Goal: Information Seeking & Learning: Learn about a topic

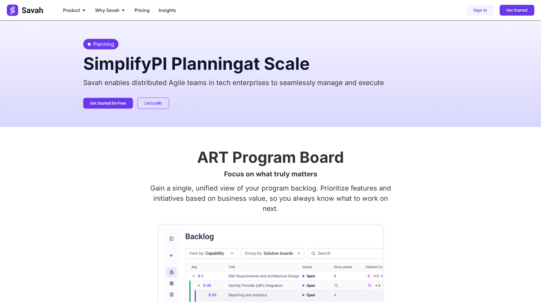
click at [353, 82] on p "Savah enables distributed Agile teams in tech enterprises to seamlessly manage …" at bounding box center [270, 83] width 375 height 10
click at [195, 144] on div "ART Program Board Focus on what truly matters Gain a single, unified view of yo…" at bounding box center [270, 261] width 375 height 268
click at [28, 9] on img at bounding box center [25, 10] width 37 height 11
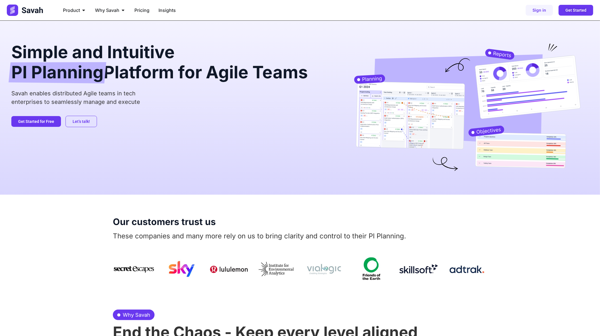
click at [112, 104] on p "Savah enables distributed Agile teams in tech enterprises to seamlessly manage …" at bounding box center [166, 97] width 311 height 17
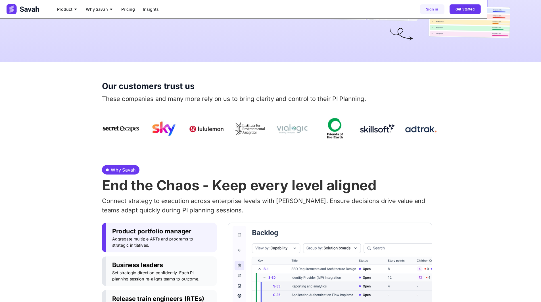
scroll to position [126, 0]
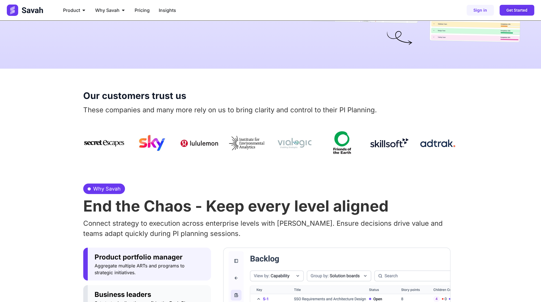
click at [210, 113] on p "These companies and many more rely on us to bring clarity and control to their …" at bounding box center [270, 110] width 375 height 10
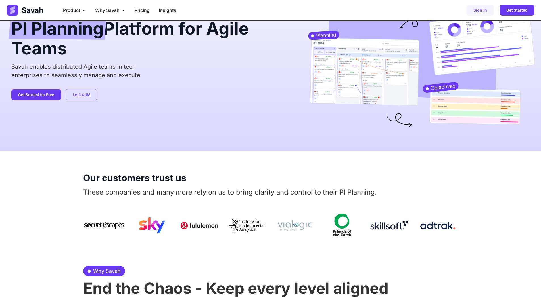
scroll to position [0, 0]
